Goal: Transaction & Acquisition: Obtain resource

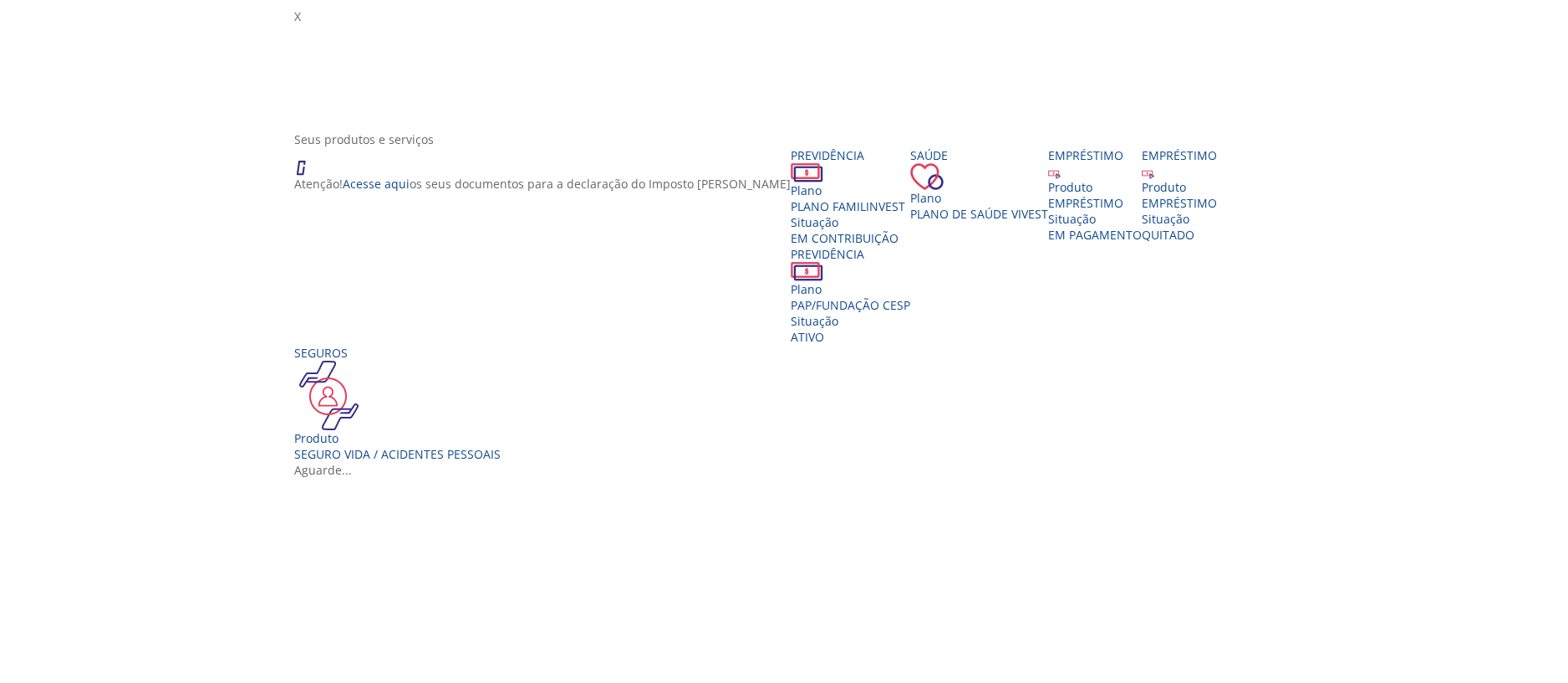
scroll to position [251, 0]
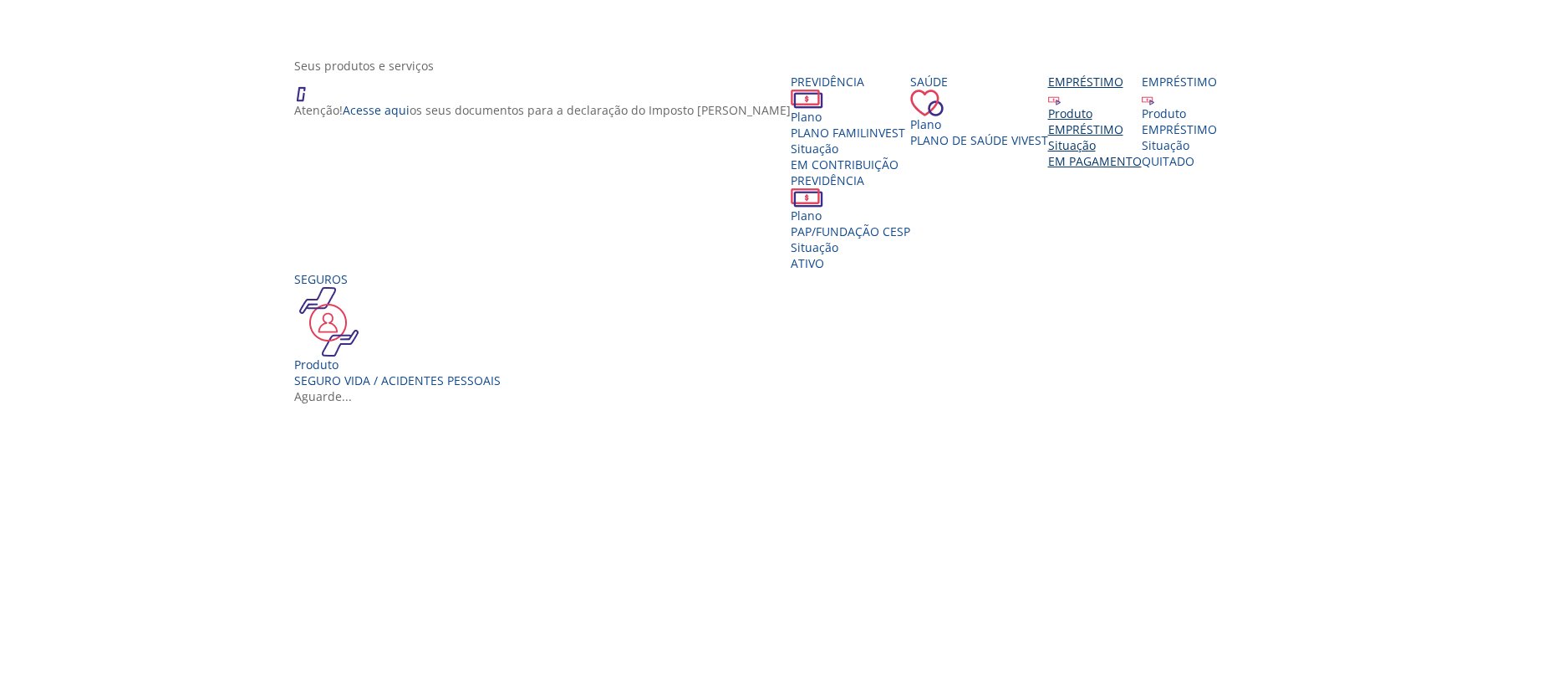
click at [1142, 138] on div "EMPRÉSTIMO" at bounding box center [1095, 129] width 94 height 16
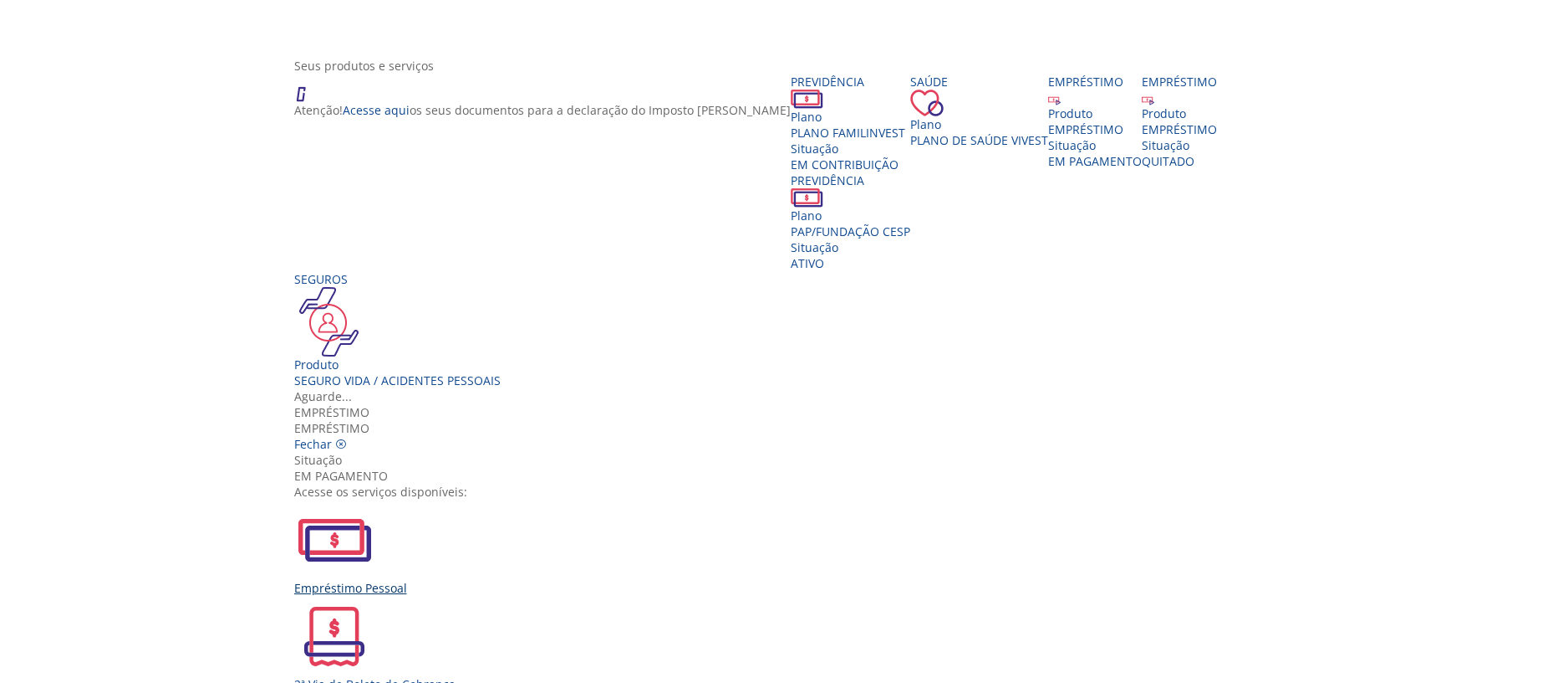
click at [565, 580] on div "Empréstimo Pessoal" at bounding box center [791, 587] width 993 height 16
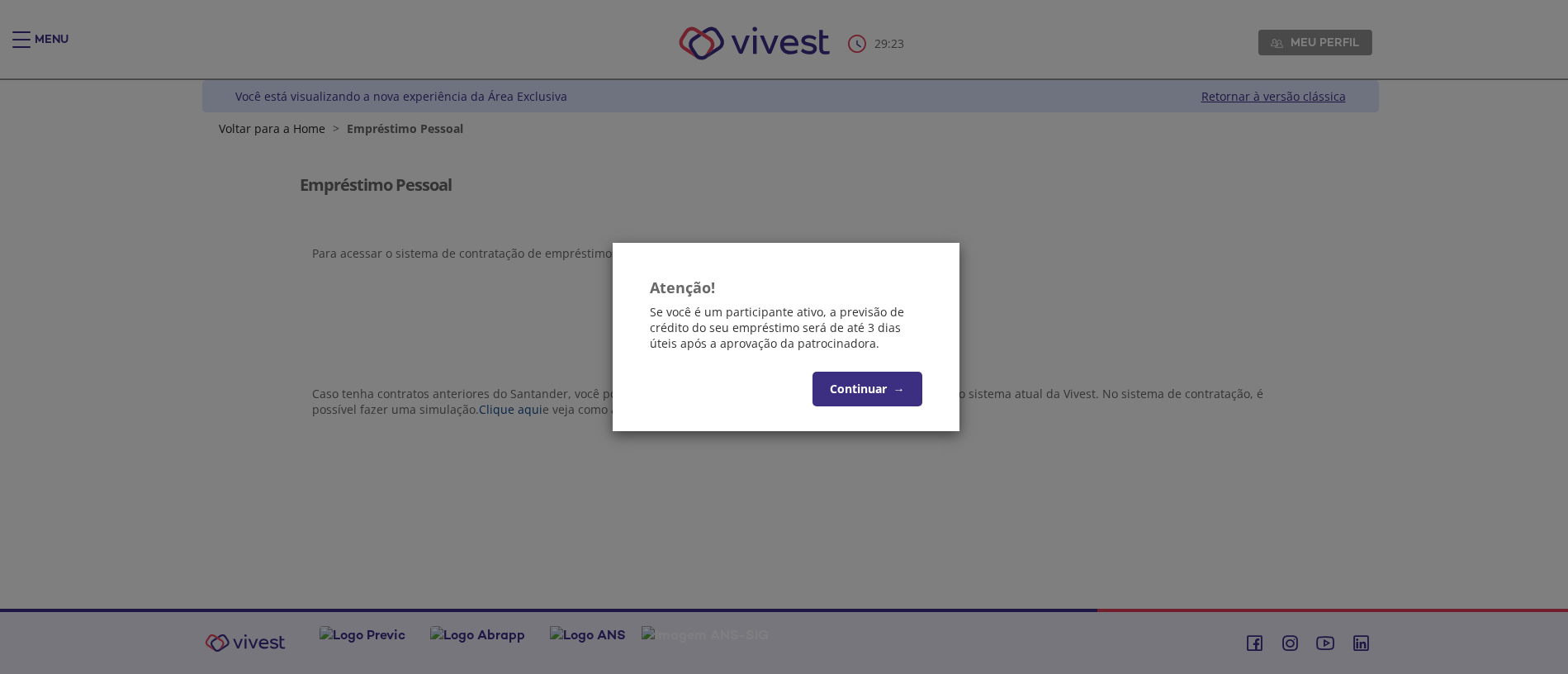
click at [870, 388] on button "Continuar →" at bounding box center [867, 389] width 110 height 35
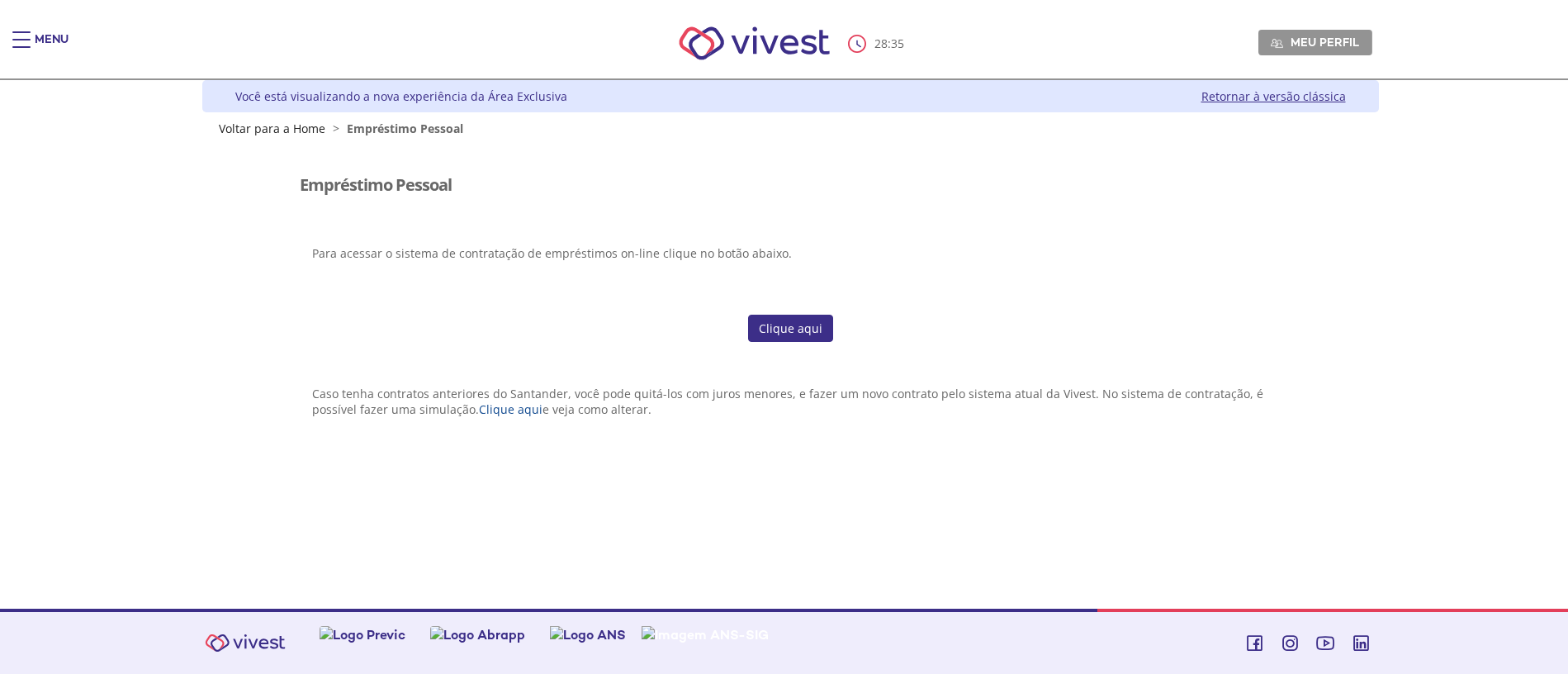
click at [770, 322] on link "Clique aqui" at bounding box center [790, 329] width 85 height 28
